Goal: Task Accomplishment & Management: Manage account settings

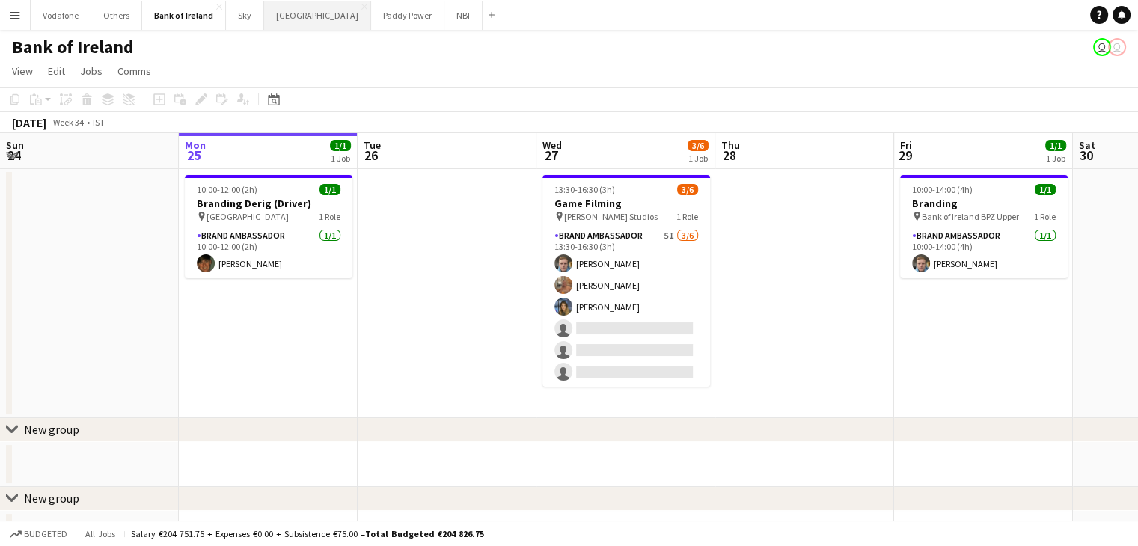
click at [293, 23] on button "[GEOGRAPHIC_DATA] Close" at bounding box center [317, 15] width 107 height 29
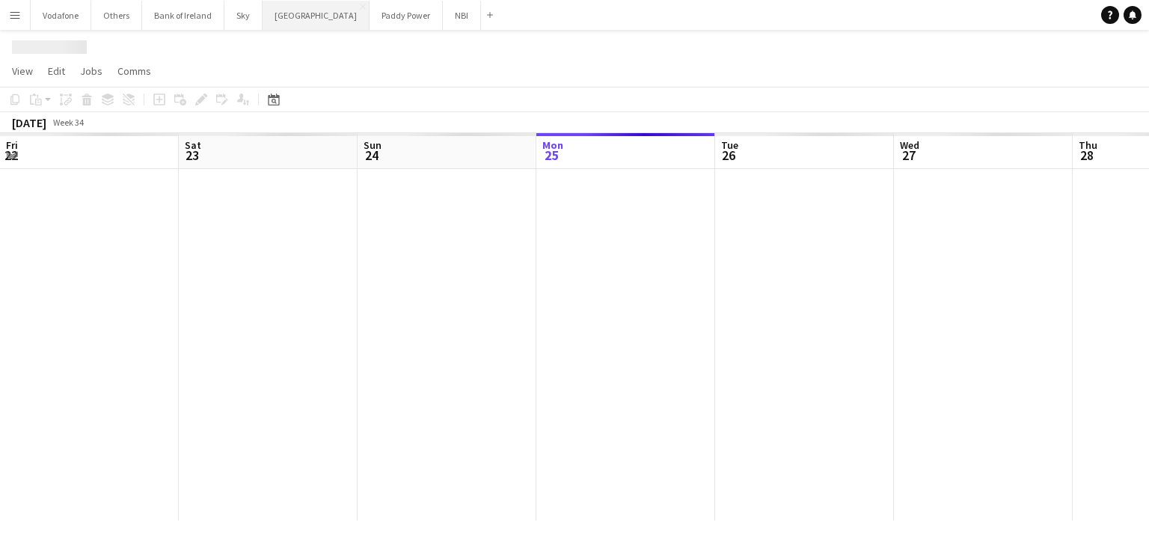
scroll to position [0, 358]
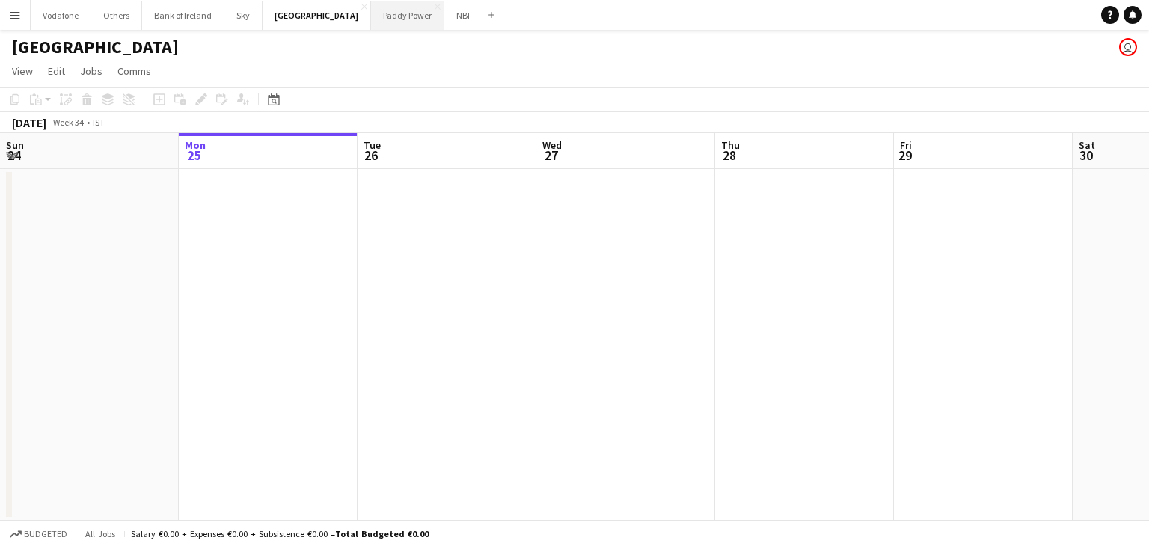
click at [375, 19] on button "Paddy Power Close" at bounding box center [407, 15] width 73 height 29
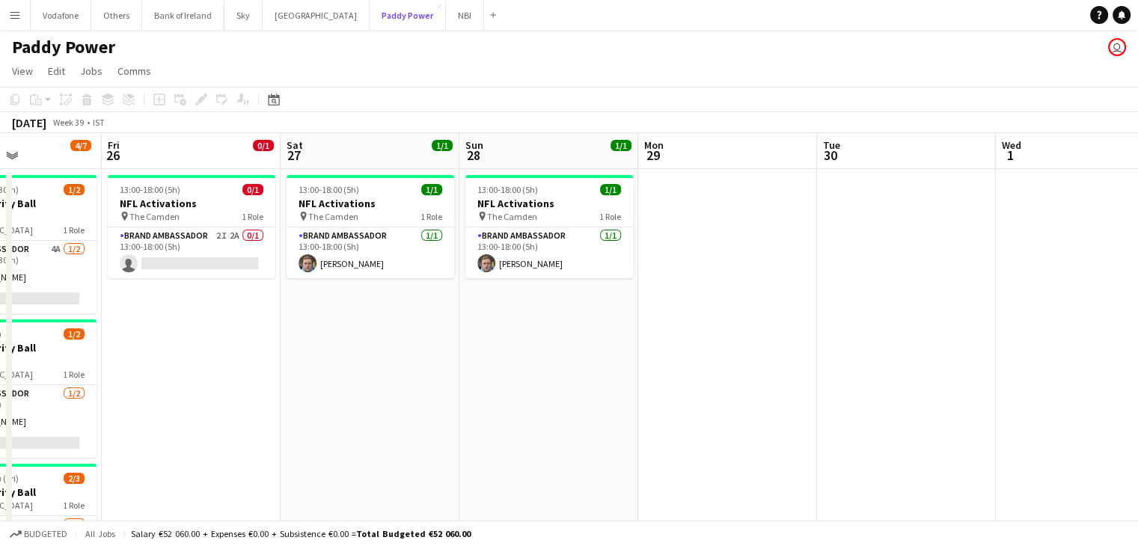
scroll to position [0, 687]
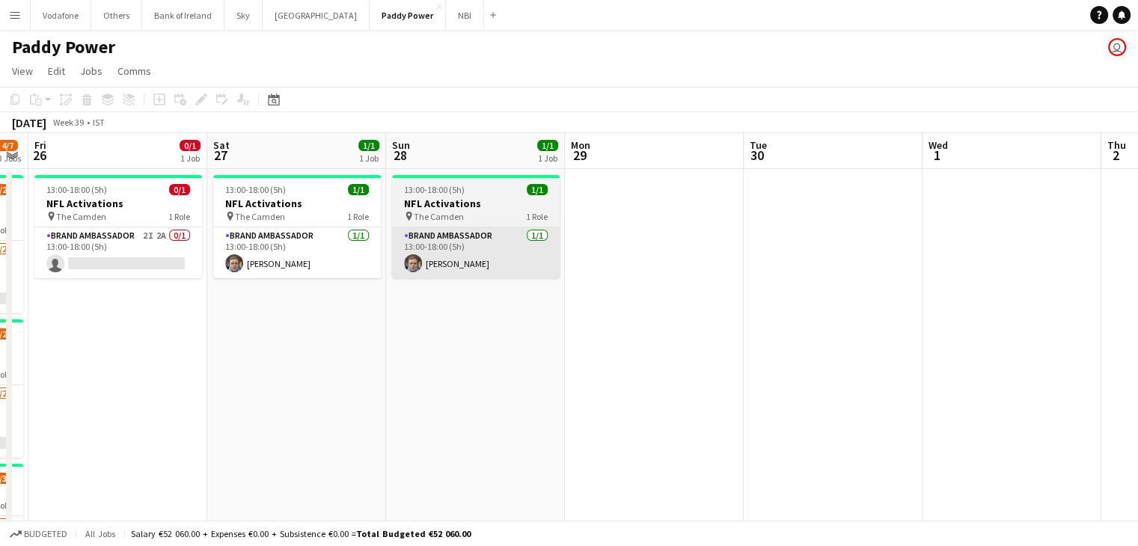
drag, startPoint x: 156, startPoint y: 252, endPoint x: 471, endPoint y: 264, distance: 315.9
click at [155, 252] on app-card-role "Brand Ambassador 2I 2A 0/1 13:00-18:00 (5h) single-neutral-actions" at bounding box center [118, 252] width 168 height 51
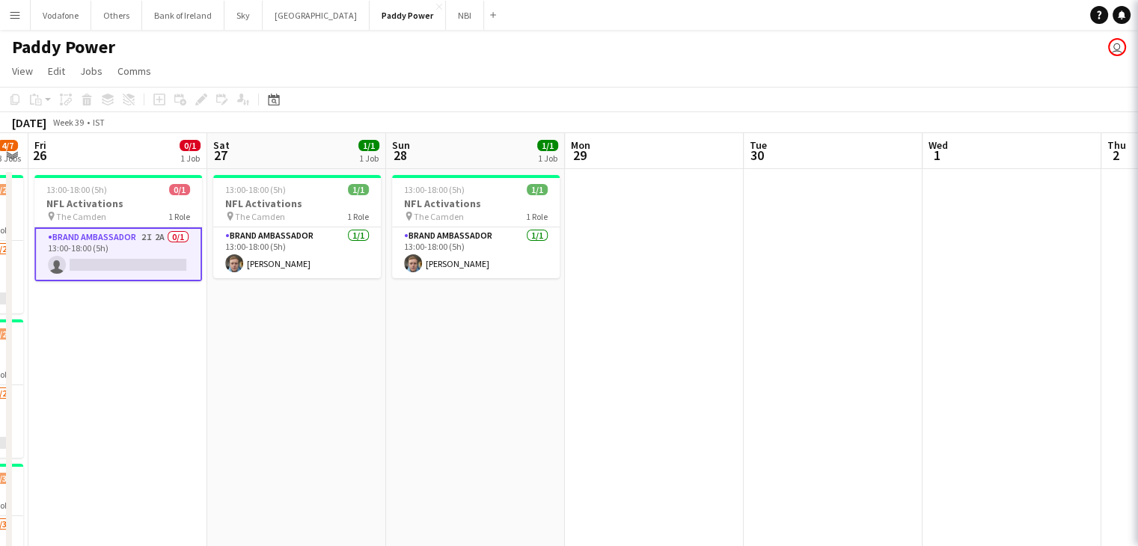
scroll to position [0, 687]
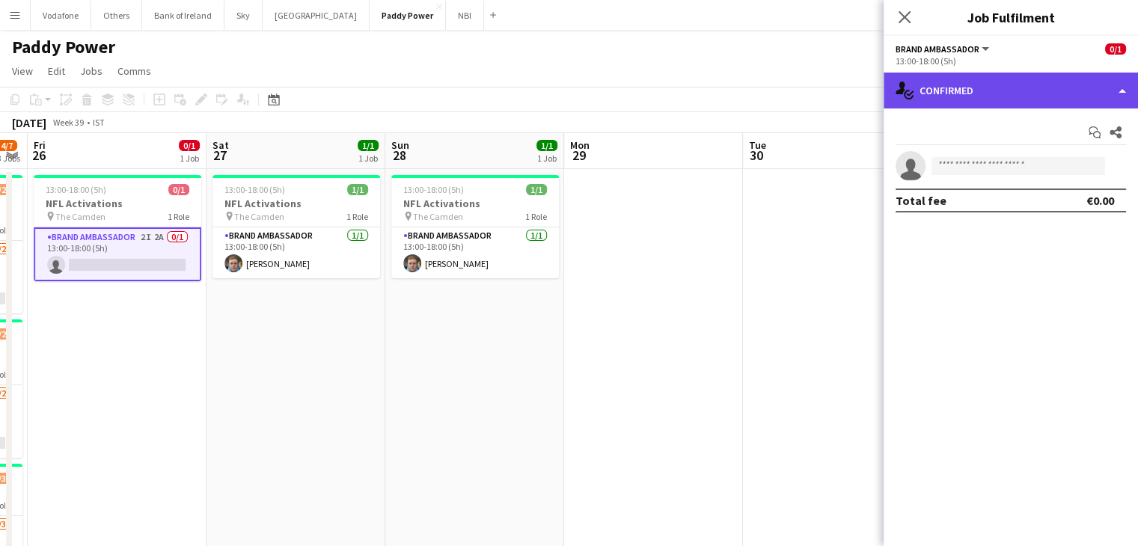
click at [918, 96] on div "single-neutral-actions-check-2 Confirmed" at bounding box center [1010, 91] width 254 height 36
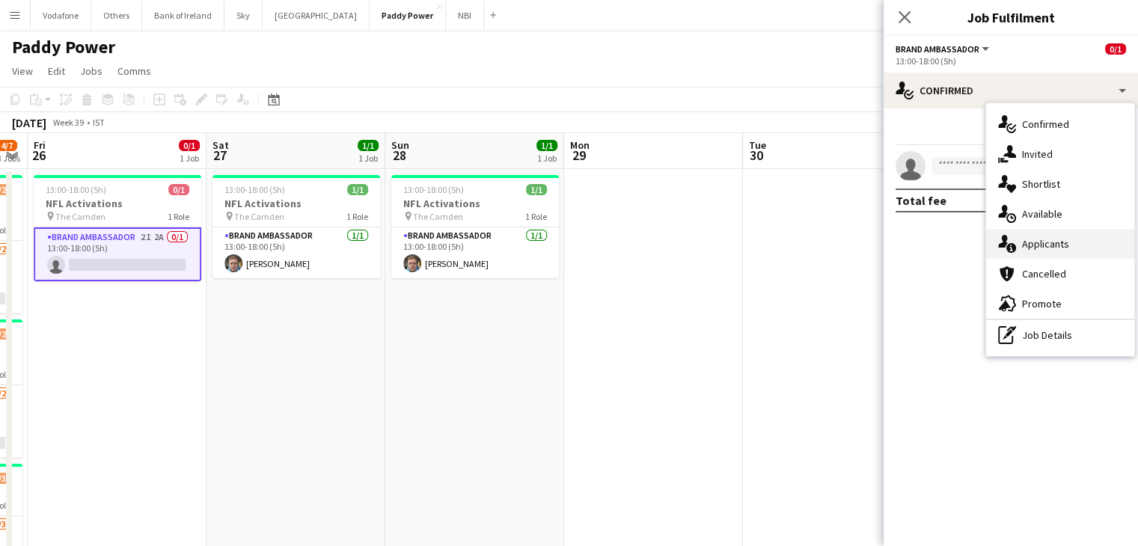
click at [1028, 242] on div "single-neutral-actions-information Applicants" at bounding box center [1060, 244] width 148 height 30
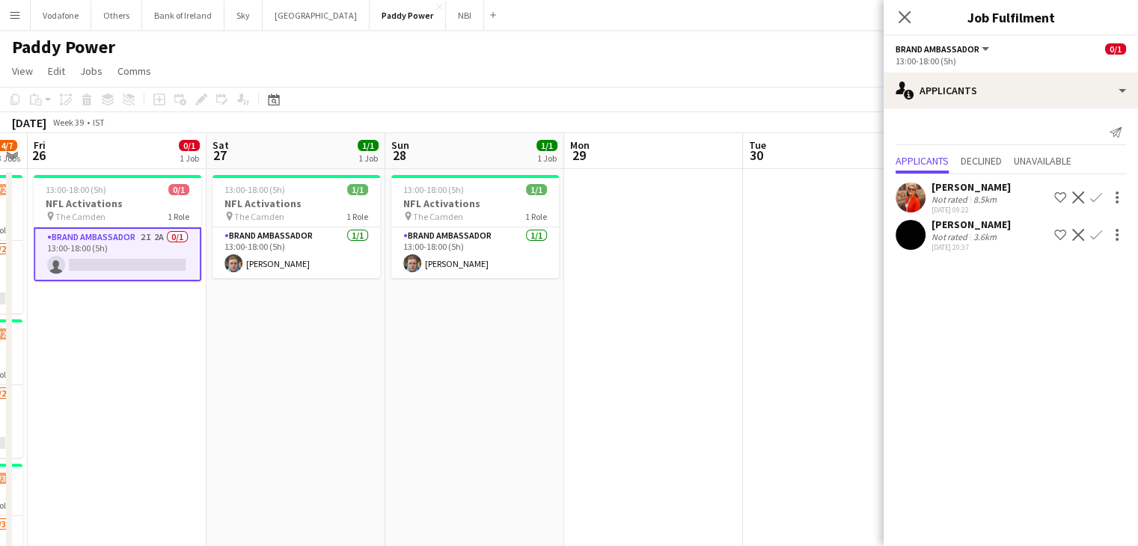
click at [794, 258] on app-date-cell at bounding box center [832, 406] width 179 height 475
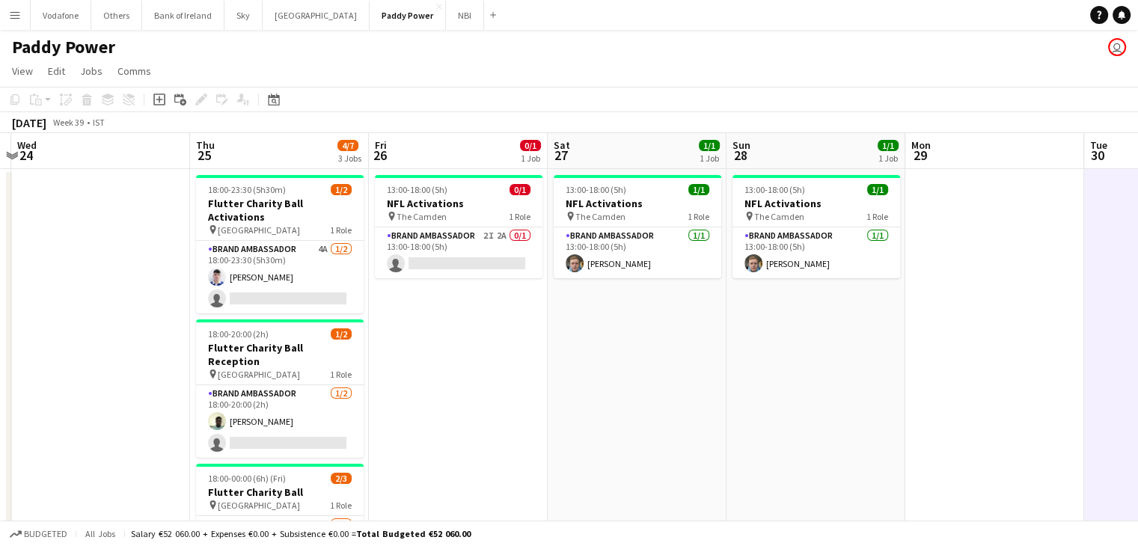
scroll to position [0, 346]
click at [275, 242] on app-card-role "Brand Ambassador 4A [DATE] 18:00-23:30 (5h30m) [DEMOGRAPHIC_DATA][PERSON_NAME] …" at bounding box center [280, 277] width 168 height 73
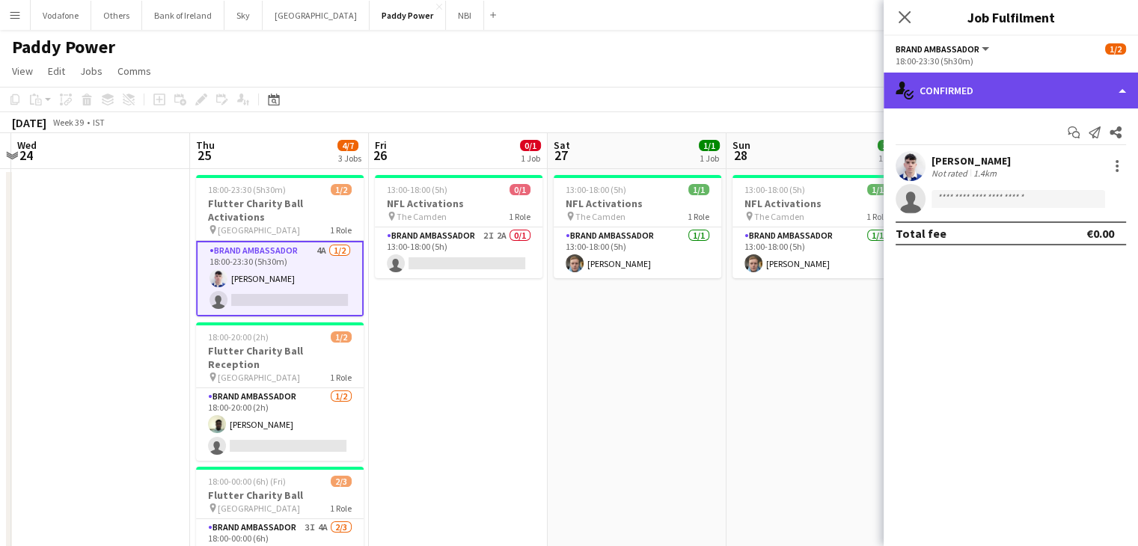
click at [992, 96] on div "single-neutral-actions-check-2 Confirmed" at bounding box center [1010, 91] width 254 height 36
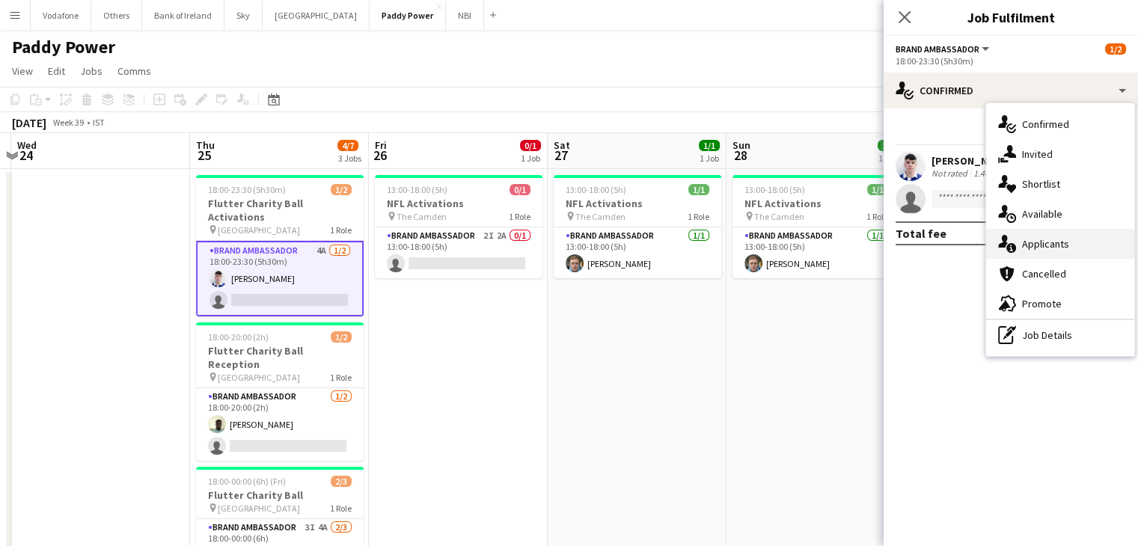
click at [1036, 237] on div "single-neutral-actions-information Applicants" at bounding box center [1060, 244] width 148 height 30
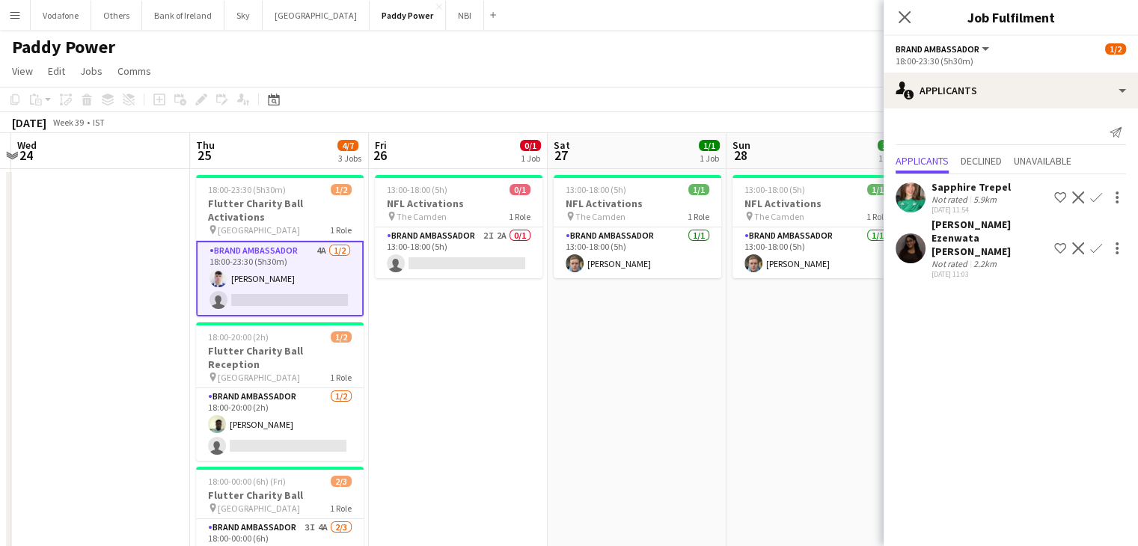
click at [922, 235] on app-user-avatar at bounding box center [910, 248] width 30 height 30
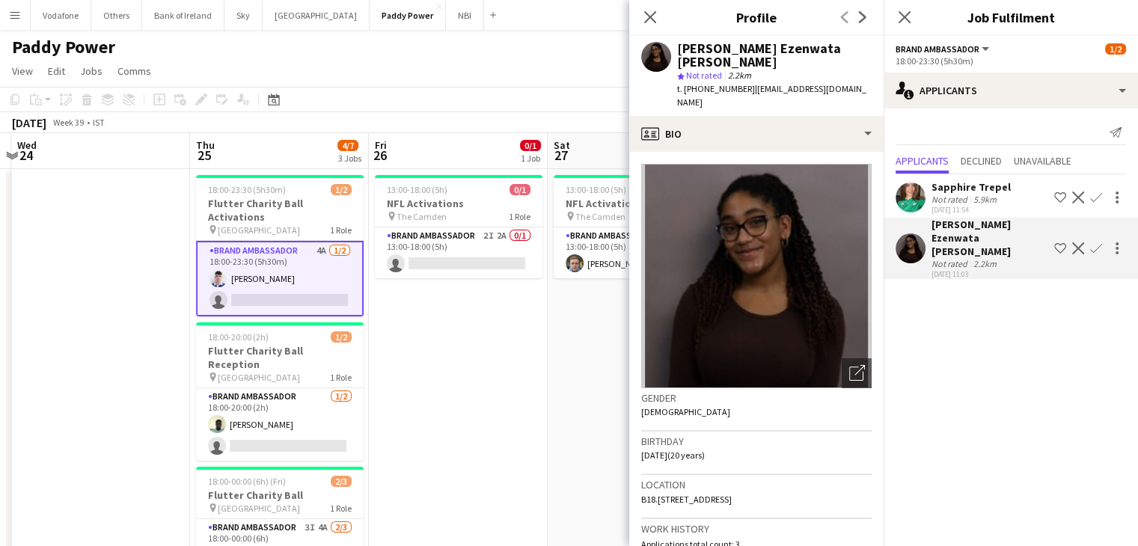
click at [461, 354] on app-date-cell "13:00-18:00 (5h) 0/1 NFL Activations pin The Camden 1 Role Brand Ambassador 2I …" at bounding box center [458, 406] width 179 height 475
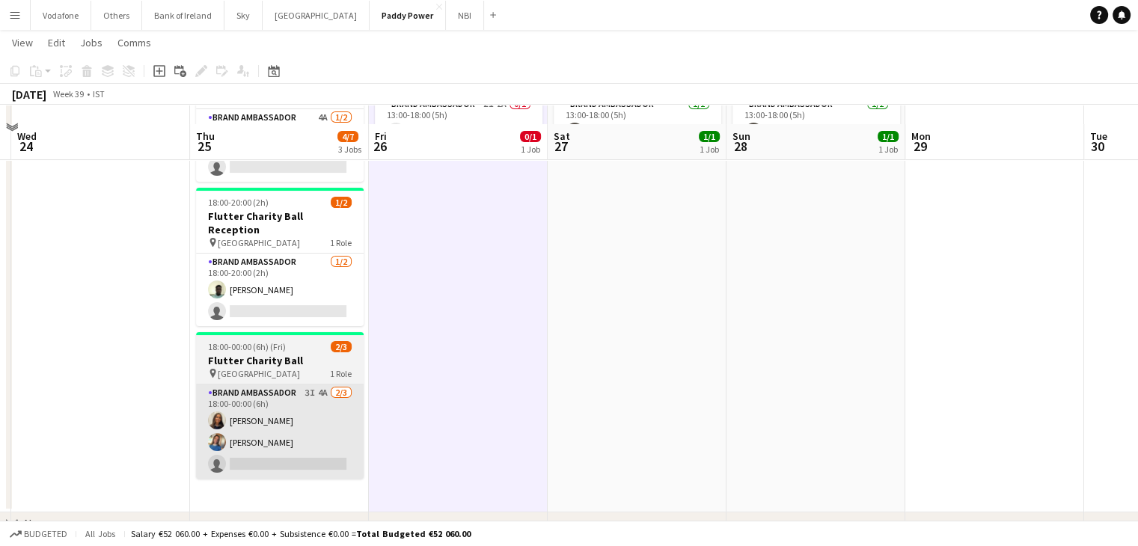
scroll to position [150, 0]
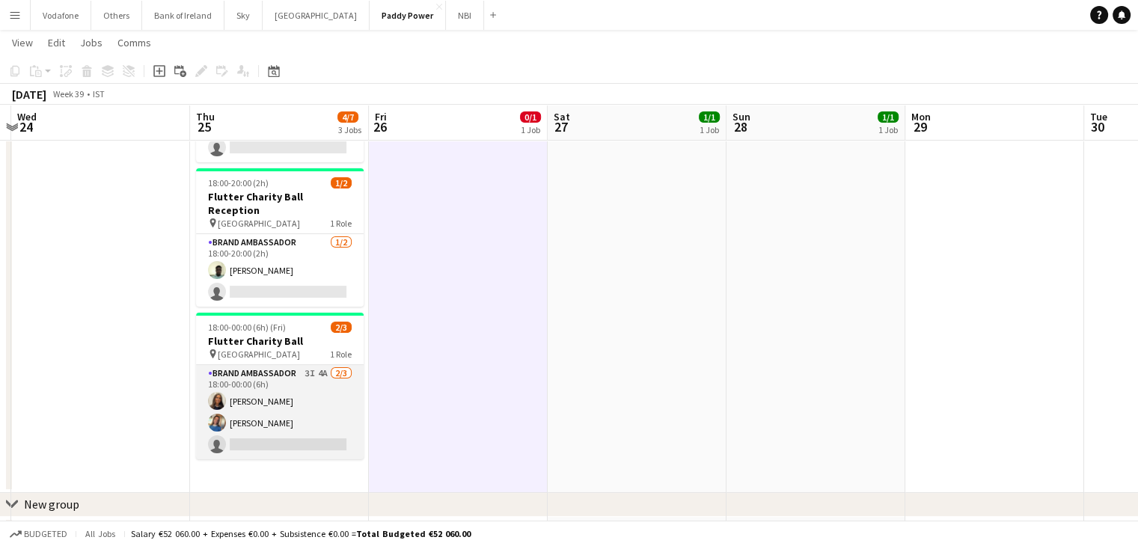
click at [314, 378] on app-card-role "Brand Ambassador 3I 4A [DATE] 18:00-00:00 (6h) [PERSON_NAME] [PERSON_NAME] sing…" at bounding box center [280, 412] width 168 height 94
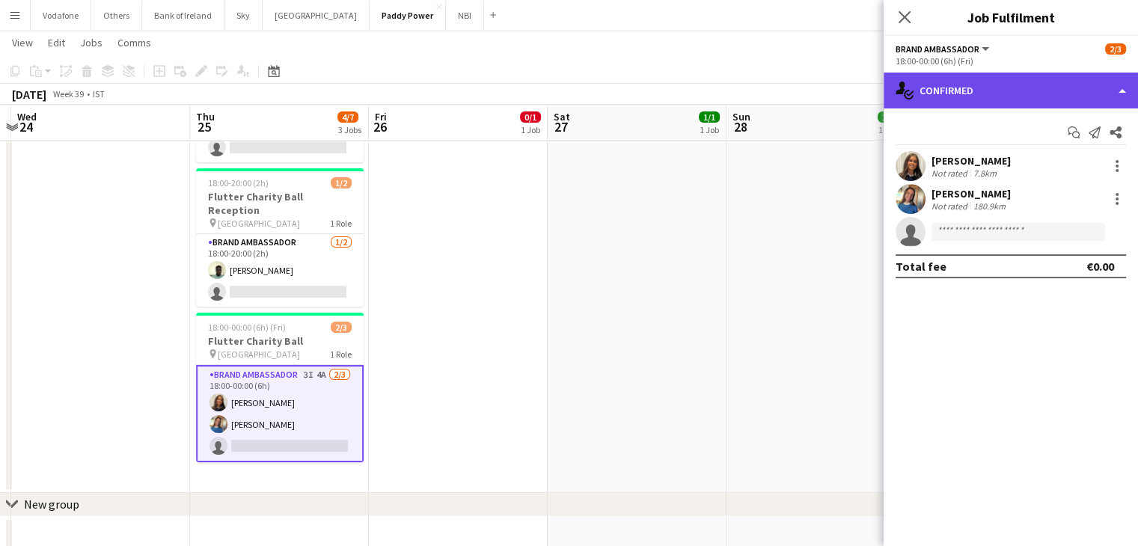
click at [977, 103] on div "single-neutral-actions-check-2 Confirmed" at bounding box center [1010, 91] width 254 height 36
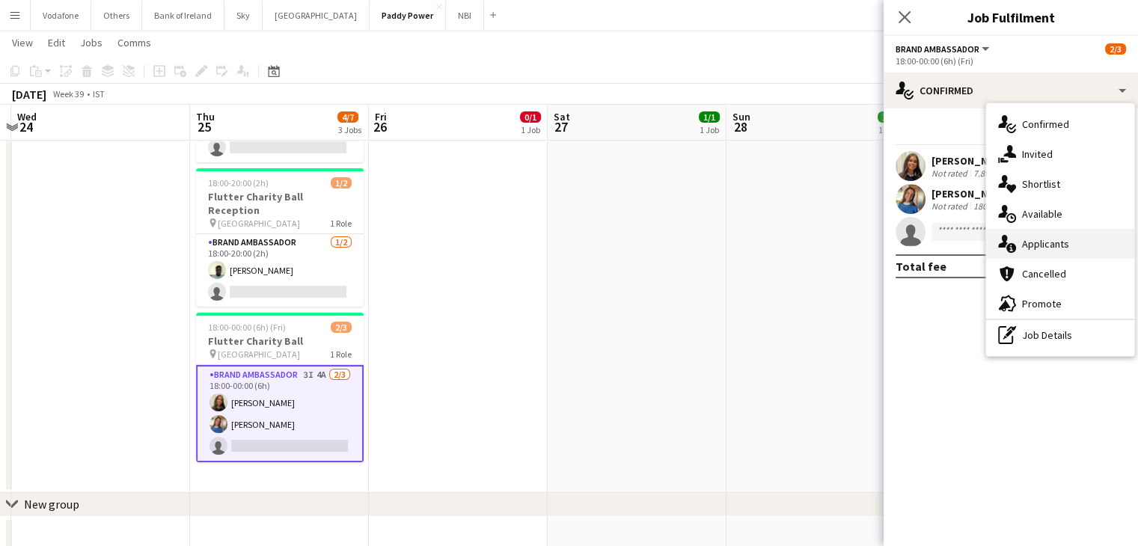
click at [1059, 249] on div "single-neutral-actions-information Applicants" at bounding box center [1060, 244] width 148 height 30
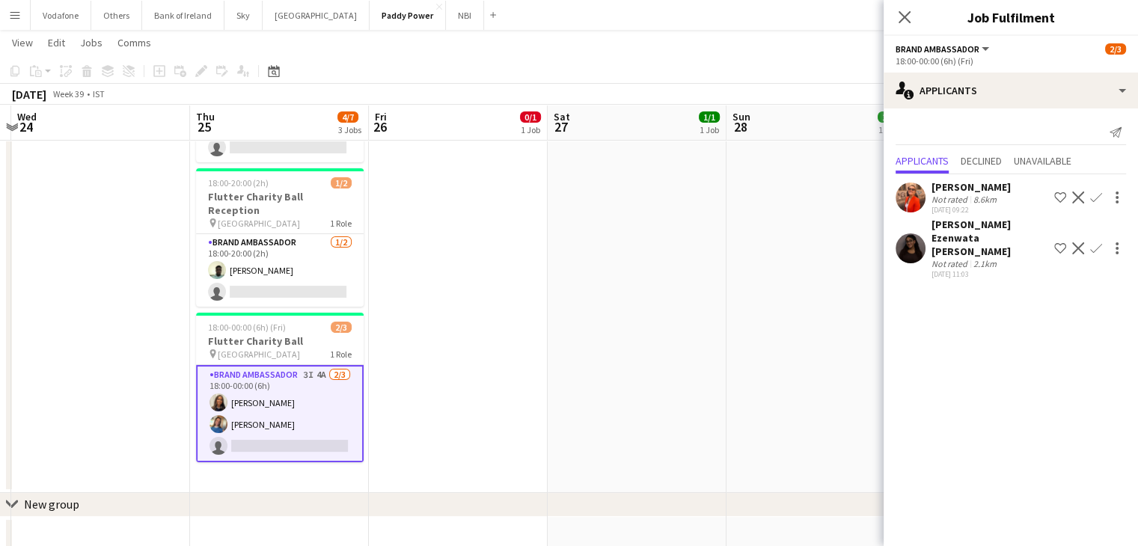
click at [915, 194] on app-user-avatar at bounding box center [910, 198] width 30 height 30
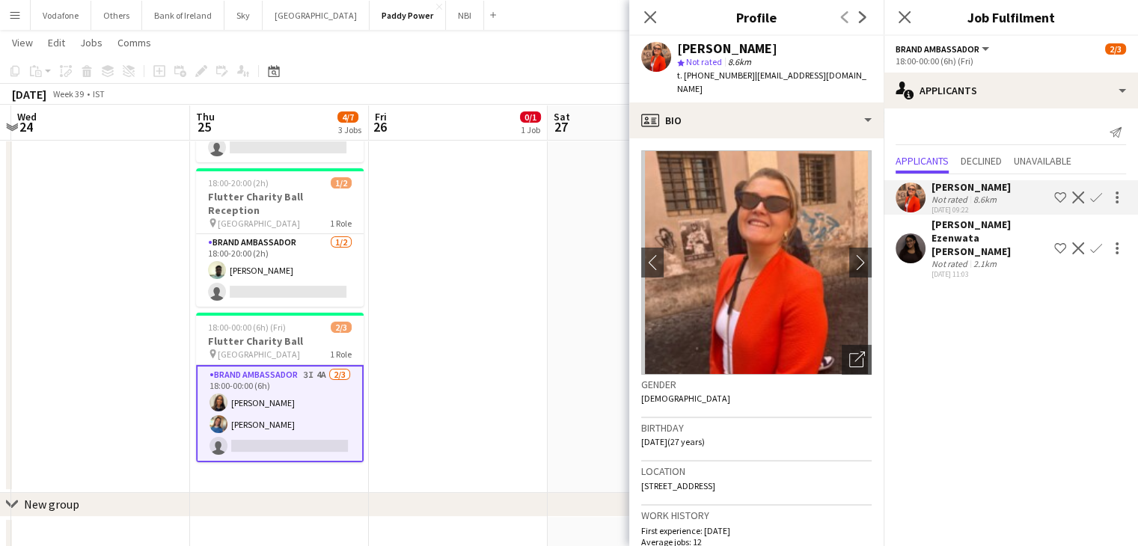
click at [488, 236] on app-date-cell "13:00-18:00 (5h) 0/1 NFL Activations pin The Camden 1 Role Brand Ambassador 2I …" at bounding box center [458, 255] width 179 height 475
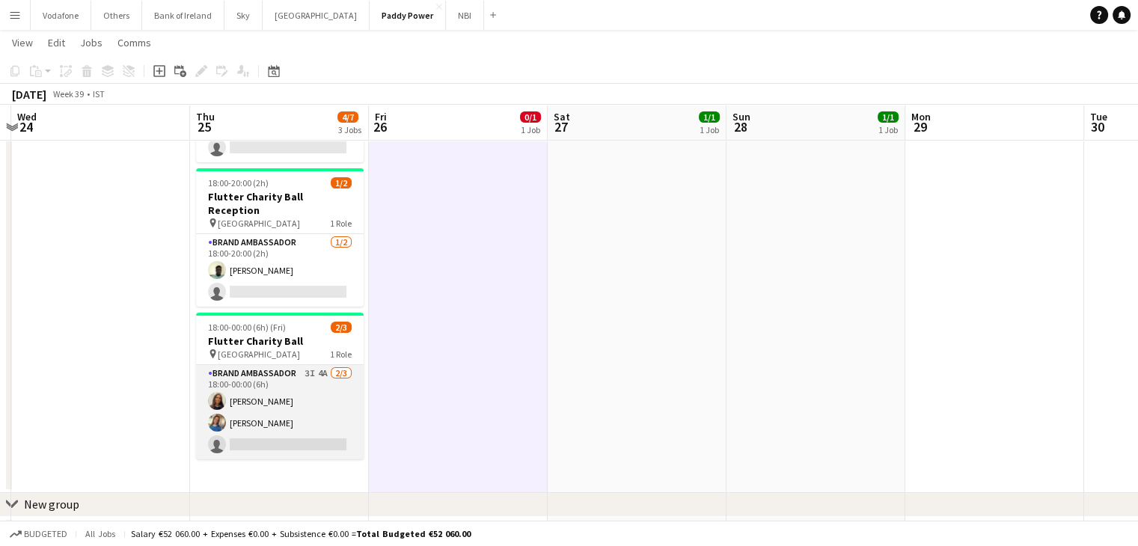
click at [276, 384] on app-card-role "Brand Ambassador 3I 4A [DATE] 18:00-00:00 (6h) [PERSON_NAME] [PERSON_NAME] sing…" at bounding box center [280, 412] width 168 height 94
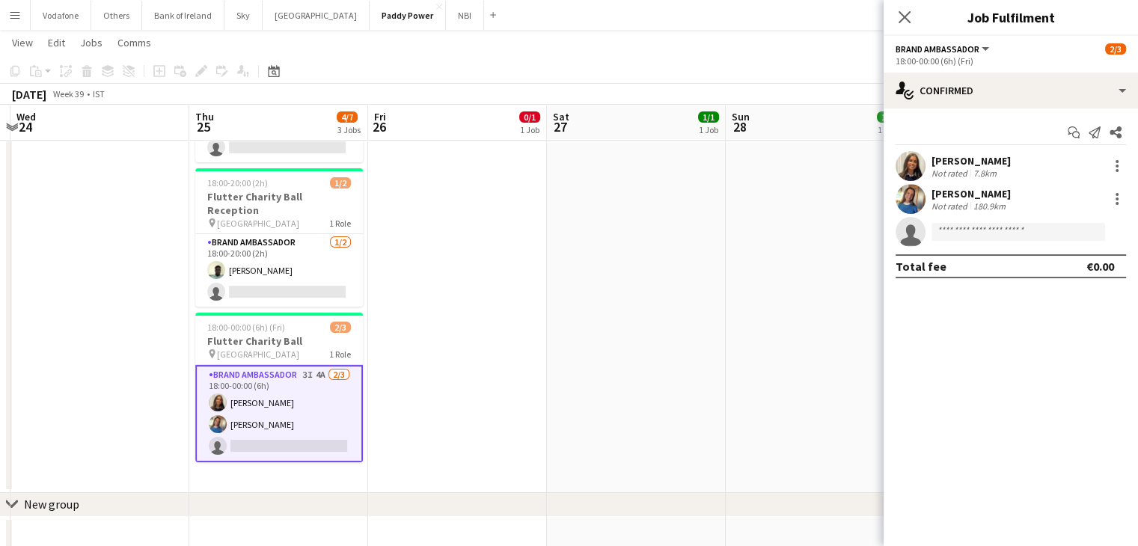
click at [739, 297] on app-date-cell "13:00-18:00 (5h) 1/1 NFL Activations pin The Camden 1 Role Brand Ambassador [DA…" at bounding box center [815, 255] width 179 height 475
